Goal: Task Accomplishment & Management: Complete application form

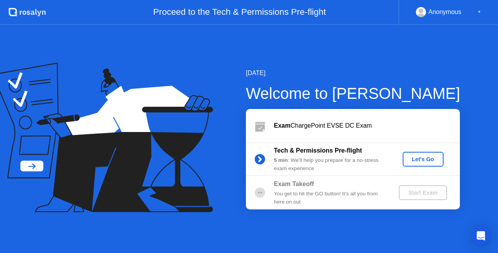
click at [423, 160] on div "Let's Go" at bounding box center [422, 159] width 35 height 6
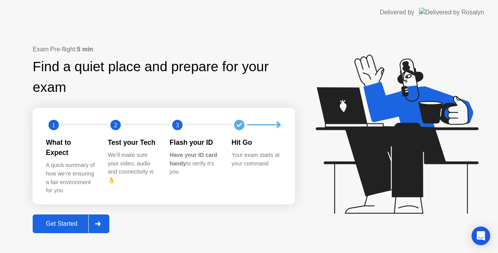
click at [58, 220] on div "Get Started" at bounding box center [61, 223] width 53 height 7
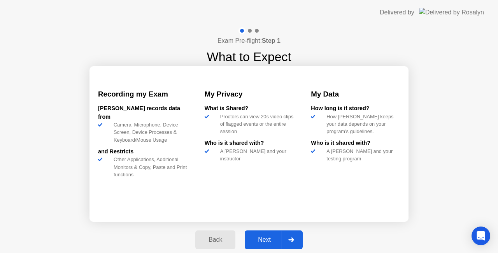
click at [258, 239] on div "Next" at bounding box center [264, 239] width 35 height 7
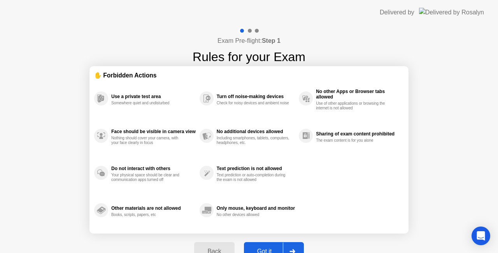
click at [258, 239] on div "Back Got it" at bounding box center [248, 251] width 119 height 36
click at [264, 245] on button "Got it" at bounding box center [274, 251] width 60 height 19
select select "Available cameras"
select select "Available speakers"
select select "Available microphones"
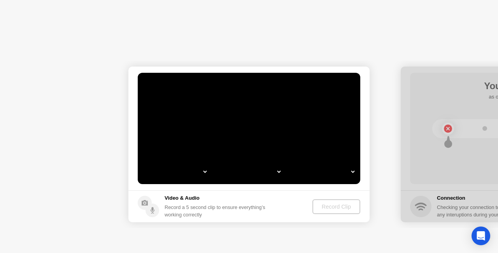
select select "**********"
select select "*******"
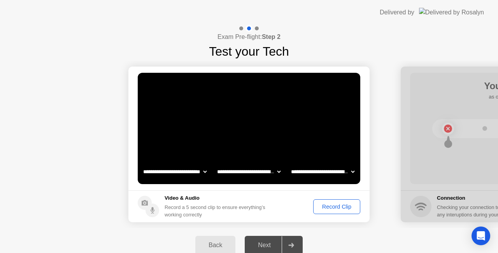
click at [327, 208] on div "Record Clip" at bounding box center [337, 206] width 42 height 6
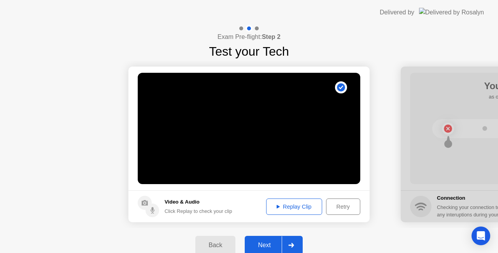
click at [261, 243] on div "Next" at bounding box center [264, 244] width 35 height 7
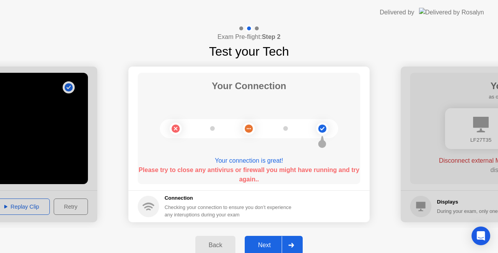
click at [265, 244] on div "Next" at bounding box center [264, 244] width 35 height 7
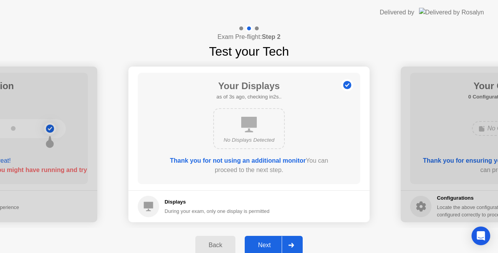
click at [265, 244] on div "Next" at bounding box center [264, 244] width 35 height 7
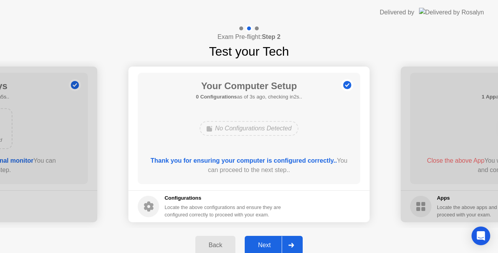
click at [265, 244] on div "Next" at bounding box center [264, 244] width 35 height 7
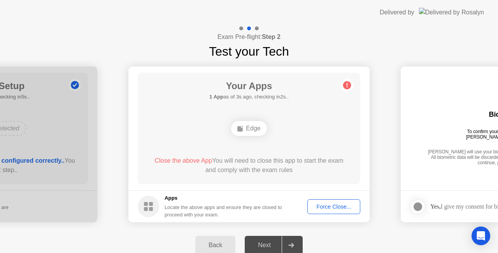
click at [256, 128] on div "Edge" at bounding box center [248, 128] width 35 height 15
click at [328, 206] on div "Force Close..." at bounding box center [333, 206] width 47 height 6
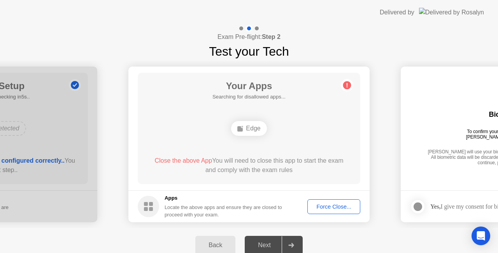
click at [260, 248] on div "Next" at bounding box center [264, 244] width 35 height 7
click at [267, 242] on div "Next" at bounding box center [264, 244] width 35 height 7
click at [324, 201] on button "Force Close..." at bounding box center [333, 206] width 53 height 15
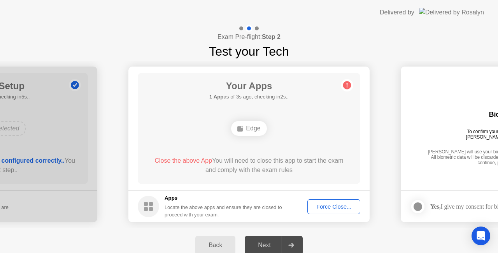
click at [264, 246] on div "Next" at bounding box center [264, 244] width 35 height 7
click at [240, 160] on div "Close the above App You will need to close this app to start the exam and compl…" at bounding box center [249, 165] width 200 height 19
click at [183, 160] on span "Close the above App" at bounding box center [183, 160] width 58 height 7
click at [246, 134] on div "Edge" at bounding box center [248, 128] width 35 height 15
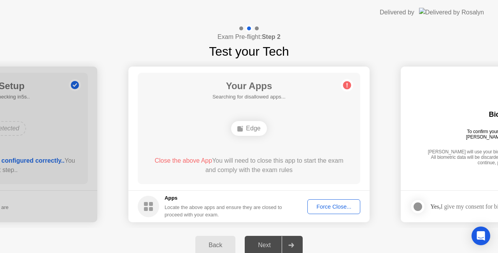
click at [248, 125] on div "Edge" at bounding box center [248, 128] width 35 height 15
click at [338, 205] on div "Force Close..." at bounding box center [333, 206] width 47 height 6
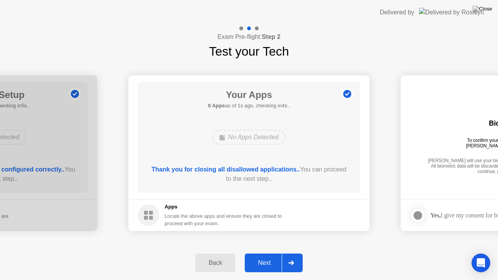
click at [264, 252] on div "Next" at bounding box center [264, 262] width 35 height 7
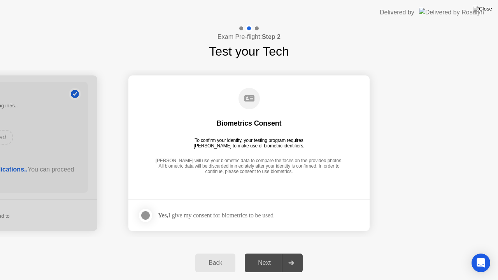
click at [143, 215] on div at bounding box center [145, 215] width 9 height 9
click at [264, 252] on div "Next" at bounding box center [264, 262] width 35 height 7
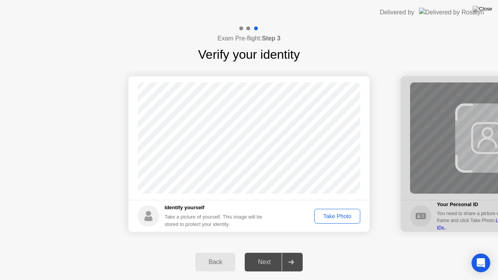
click at [327, 213] on div "Take Photo" at bounding box center [337, 216] width 40 height 6
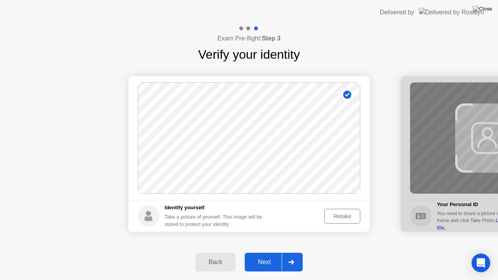
click at [261, 252] on div "Next" at bounding box center [264, 262] width 35 height 7
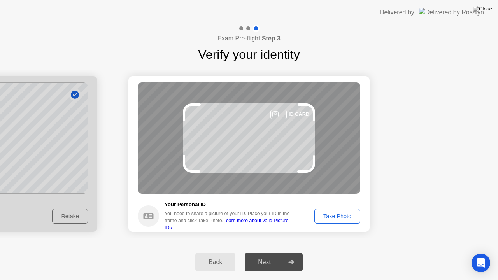
click at [342, 215] on div "Take Photo" at bounding box center [337, 216] width 40 height 6
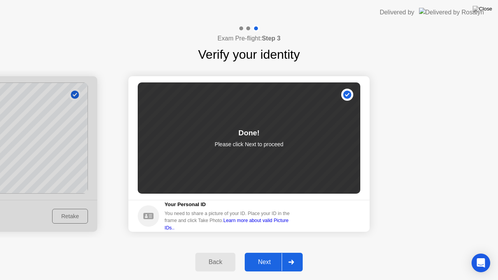
click at [260, 252] on div "Next" at bounding box center [264, 262] width 35 height 7
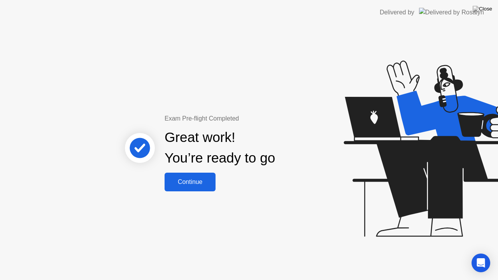
click at [187, 181] on div "Continue" at bounding box center [190, 181] width 46 height 7
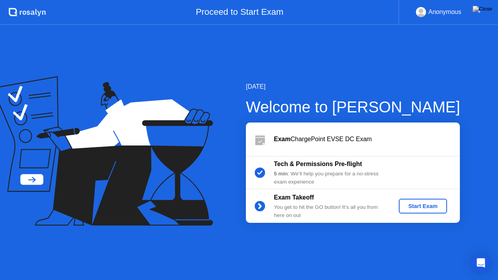
click at [422, 207] on div "Start Exam" at bounding box center [423, 206] width 42 height 6
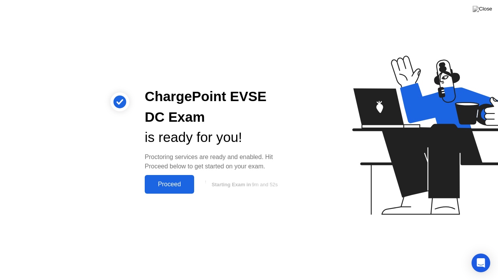
click at [171, 183] on div "Proceed" at bounding box center [169, 184] width 45 height 7
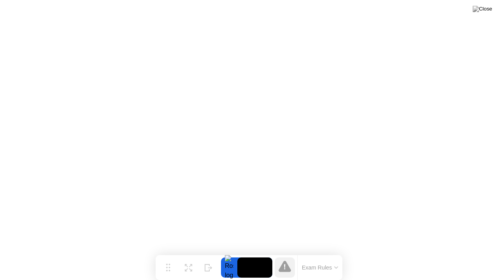
click at [330, 252] on button "Exam Rules" at bounding box center [319, 267] width 41 height 7
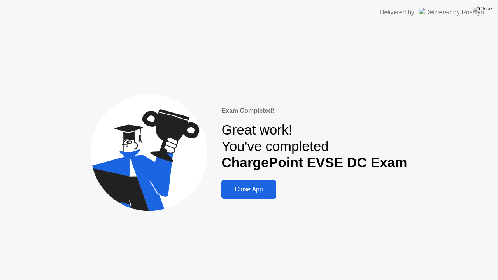
click at [239, 188] on div "Close App" at bounding box center [249, 189] width 50 height 7
